Goal: Answer question/provide support: Share knowledge or assist other users

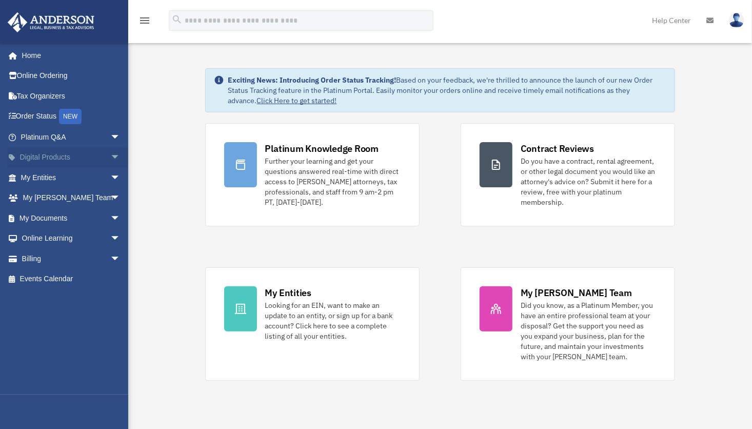
click at [110, 148] on span "arrow_drop_down" at bounding box center [120, 157] width 21 height 21
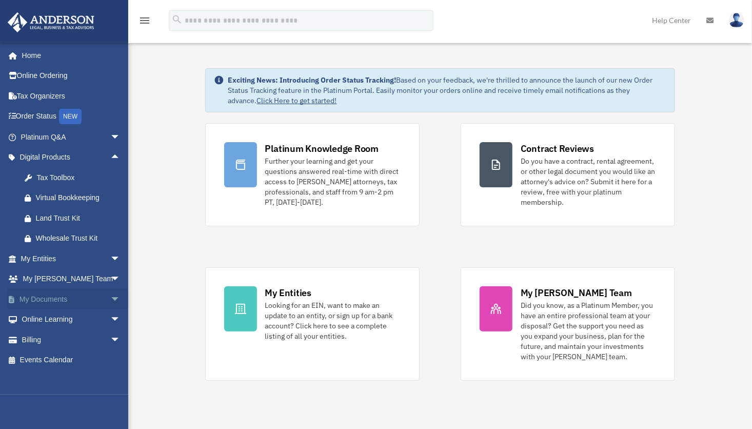
click at [110, 297] on span "arrow_drop_down" at bounding box center [120, 299] width 21 height 21
click at [94, 334] on link "Meeting Minutes" at bounding box center [75, 339] width 122 height 21
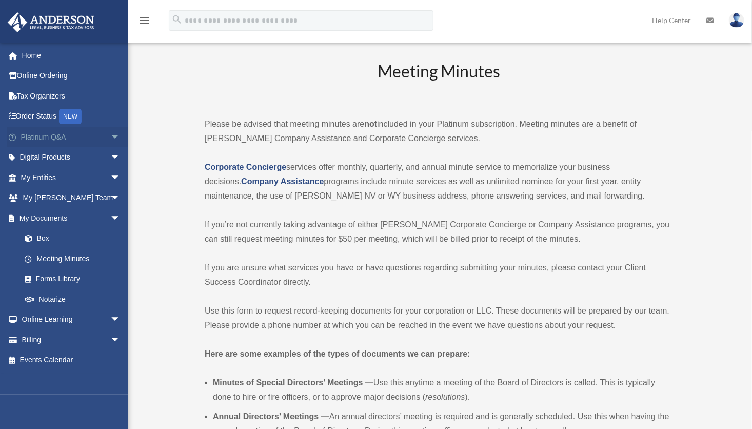
click at [81, 144] on link "Platinum Q&A arrow_drop_down" at bounding box center [71, 137] width 129 height 21
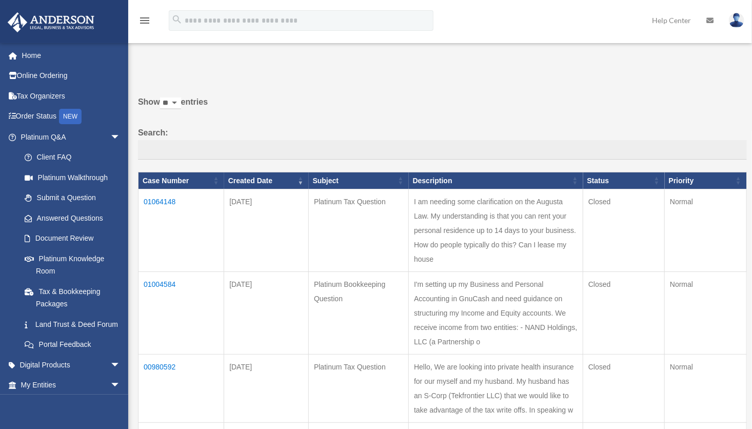
click at [183, 220] on td "01064148" at bounding box center [181, 230] width 86 height 83
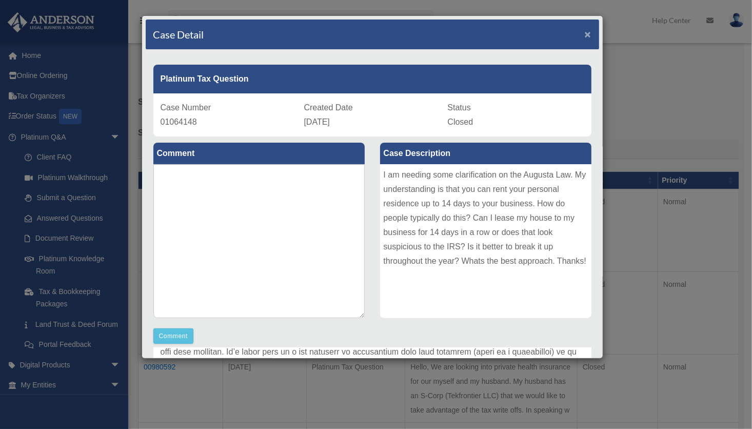
click at [584, 34] on span "×" at bounding box center [587, 34] width 7 height 12
